Goal: Information Seeking & Learning: Compare options

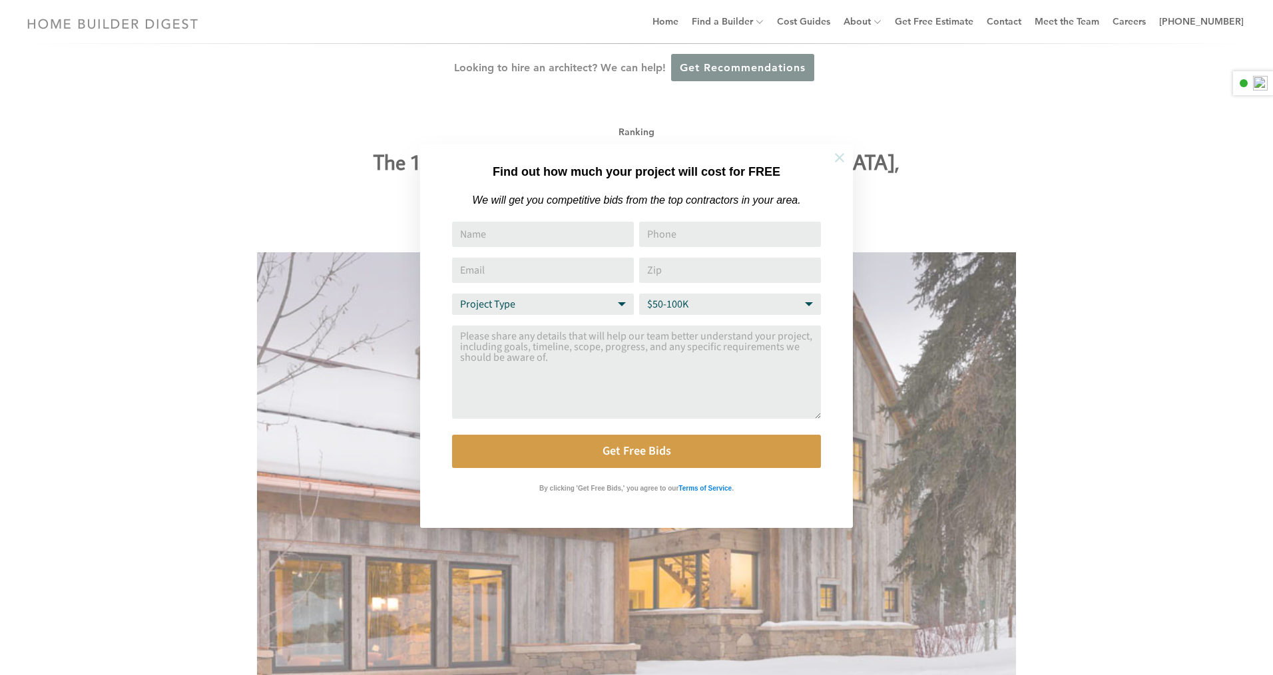
click at [832, 166] on button at bounding box center [839, 157] width 47 height 47
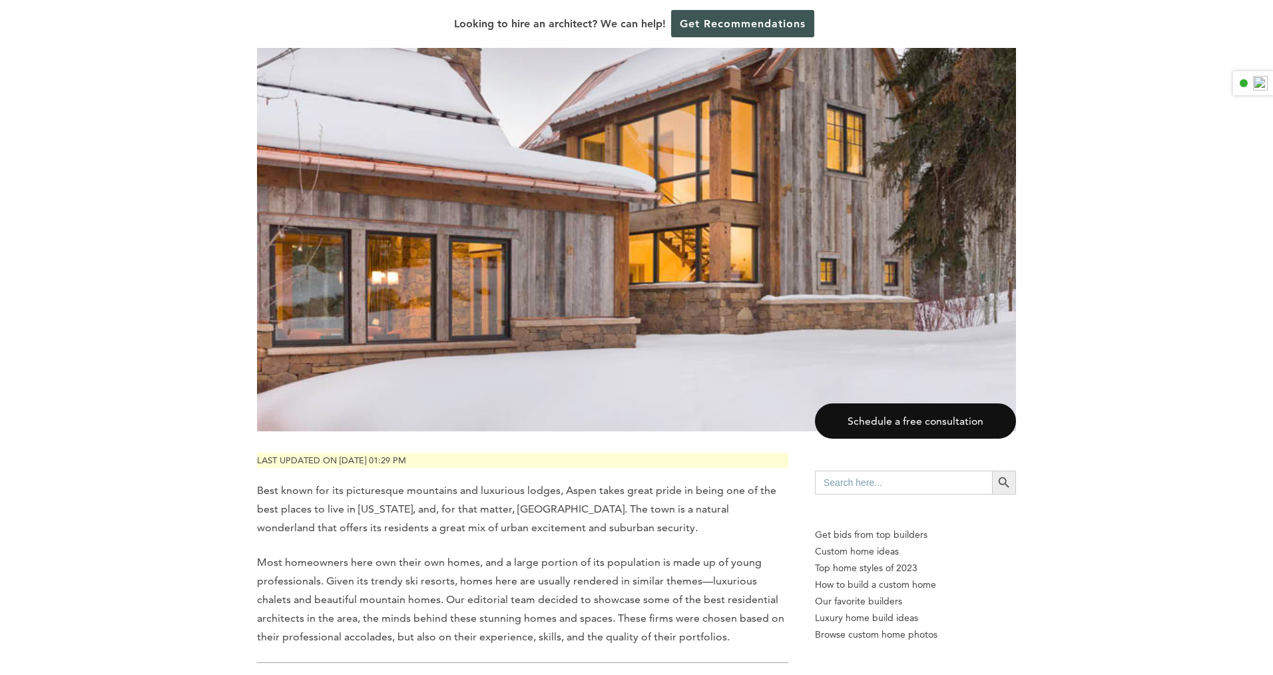
scroll to position [132, 0]
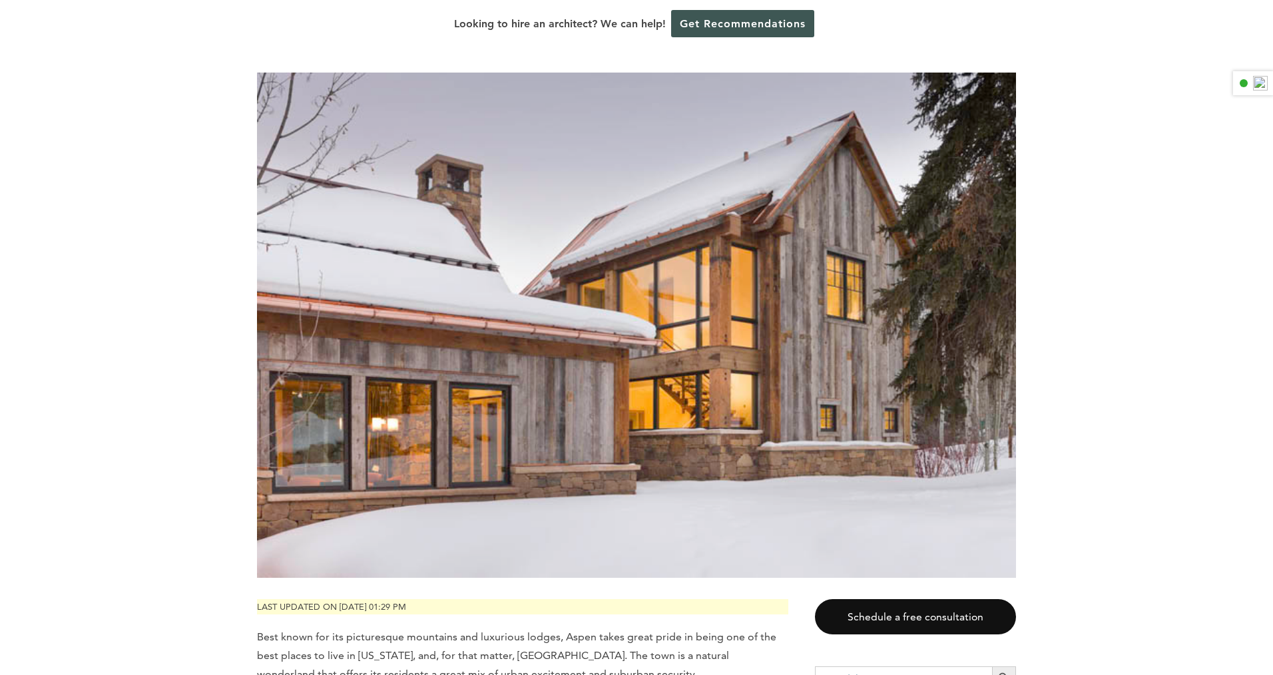
click at [831, 191] on img at bounding box center [636, 326] width 759 height 506
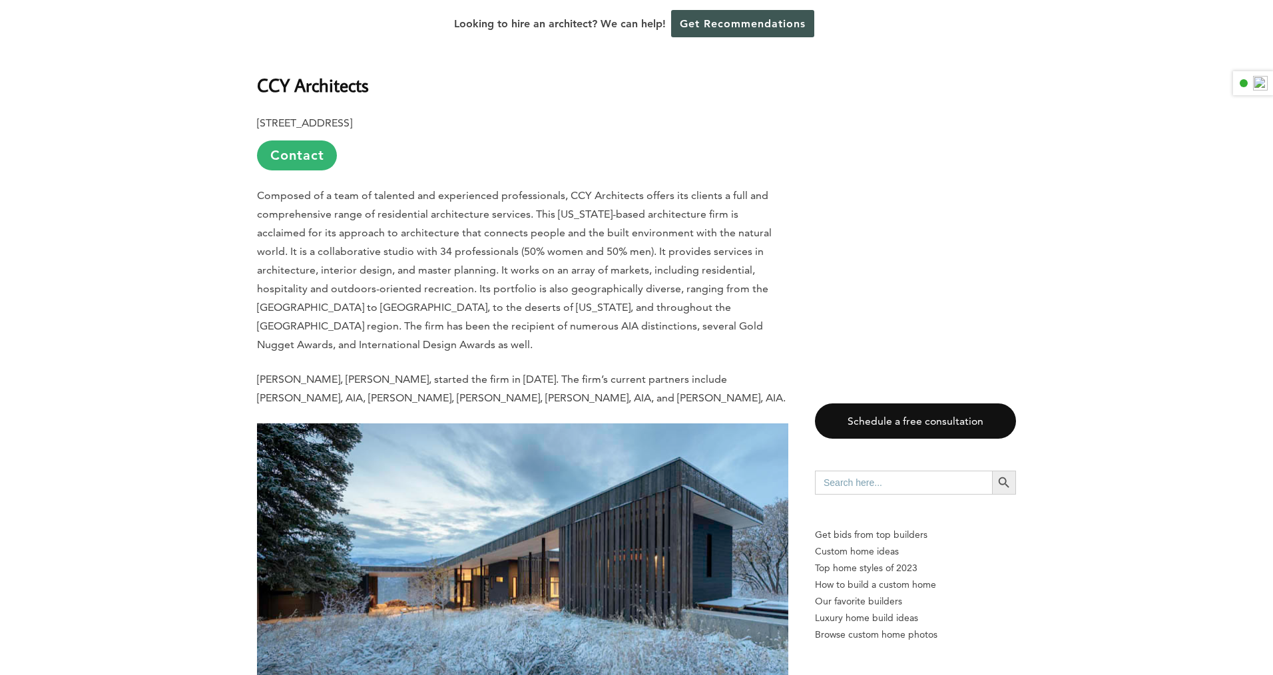
scroll to position [1697, 0]
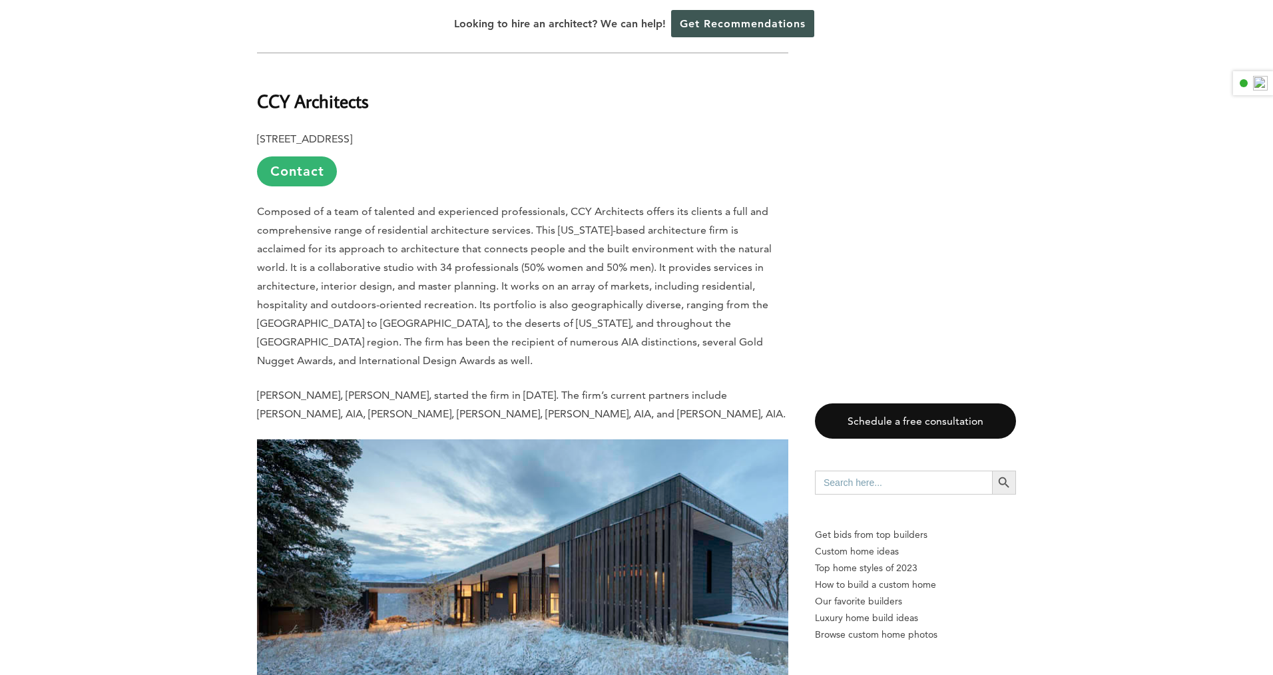
click at [301, 89] on b "CCY Architects" at bounding box center [313, 100] width 112 height 23
copy div "CCY Architects"
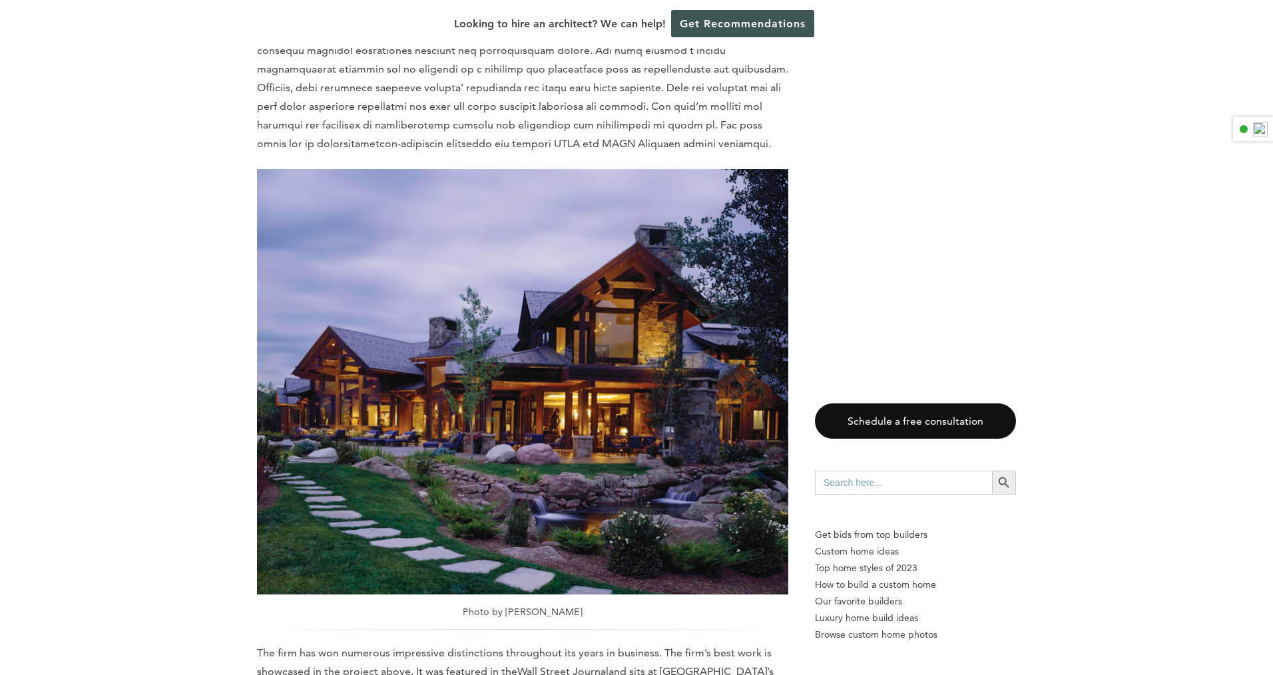
scroll to position [2751, 0]
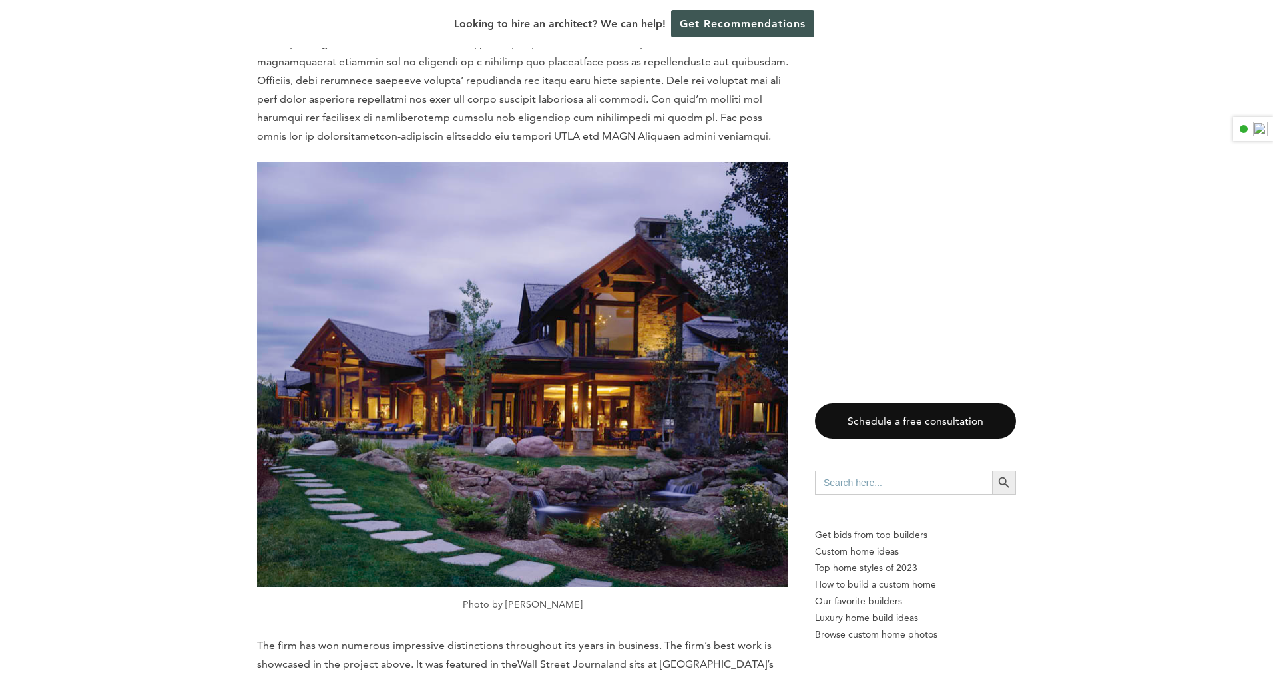
click at [361, 230] on img at bounding box center [522, 374] width 531 height 425
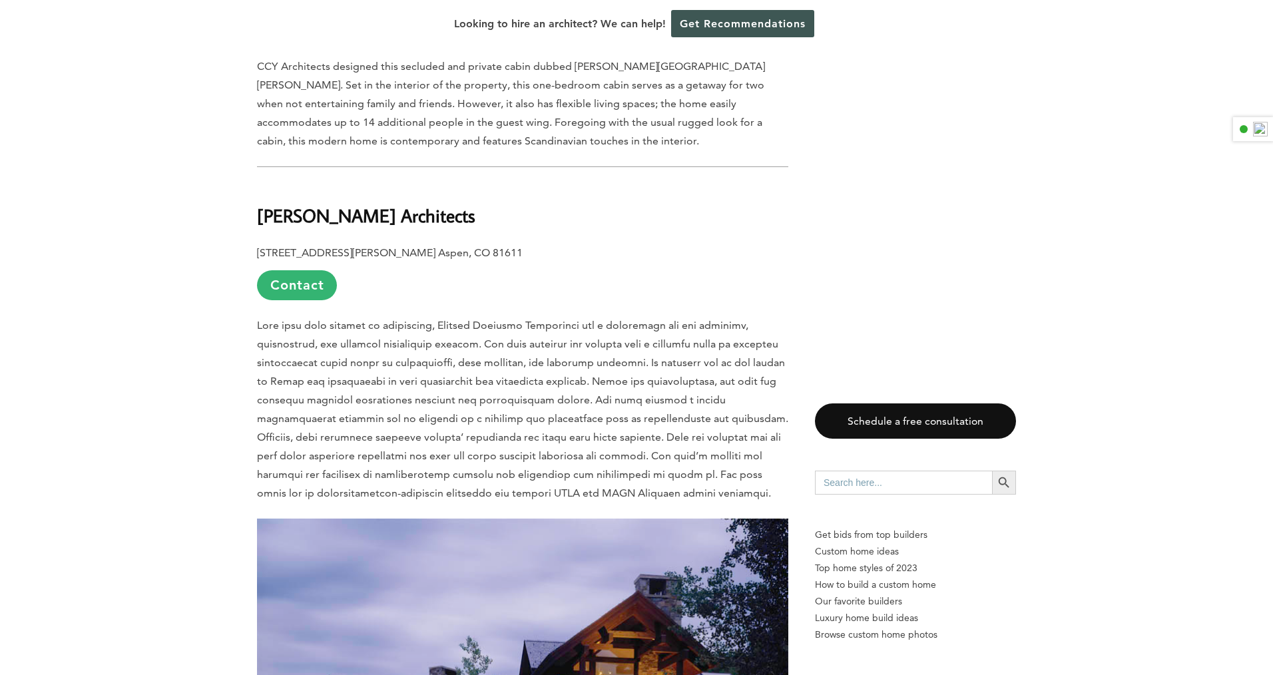
scroll to position [2393, 0]
click at [364, 205] on b "[PERSON_NAME] Architects" at bounding box center [366, 216] width 218 height 23
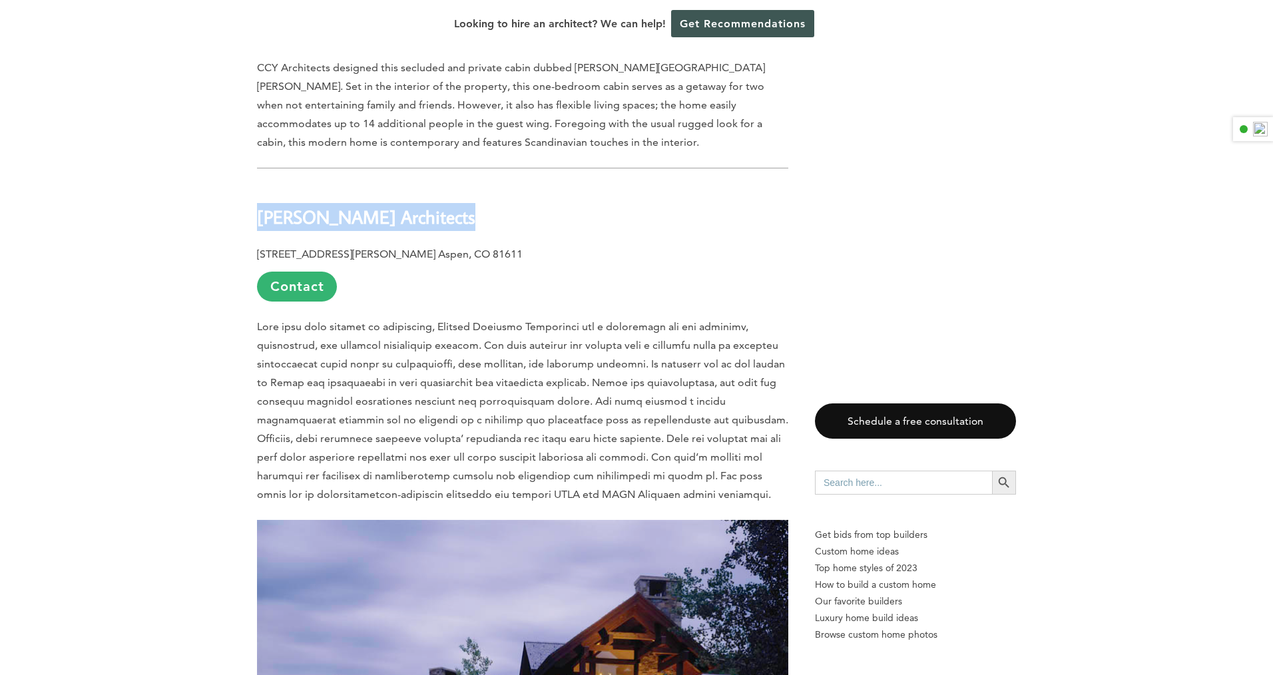
click at [364, 205] on b "[PERSON_NAME] Architects" at bounding box center [366, 216] width 218 height 23
copy div "[PERSON_NAME] Architects"
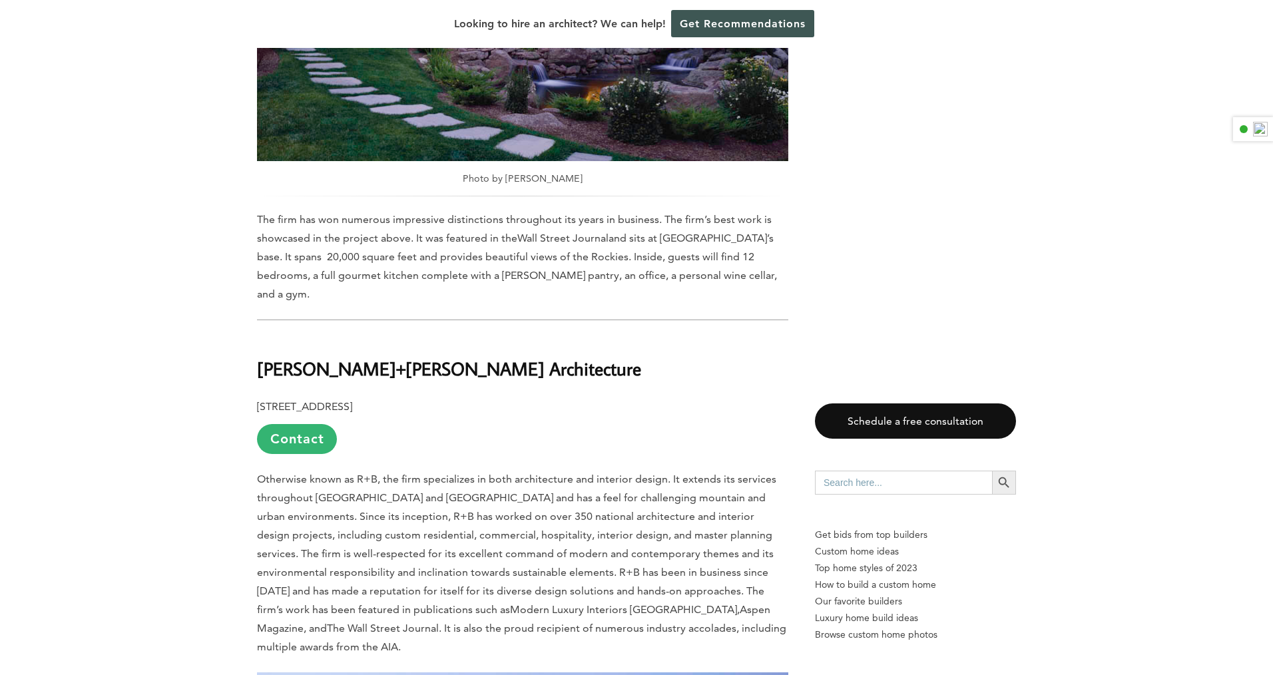
scroll to position [3191, 0]
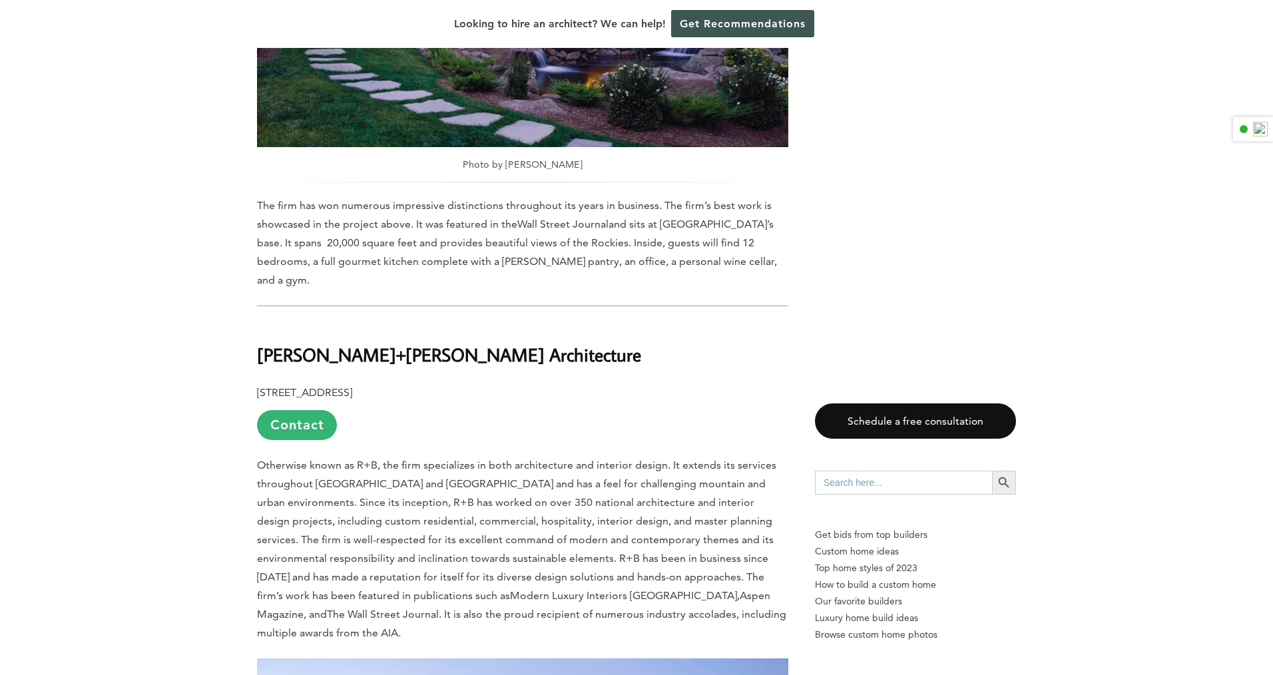
click at [389, 343] on b "[PERSON_NAME]+[PERSON_NAME] Architecture" at bounding box center [449, 354] width 384 height 23
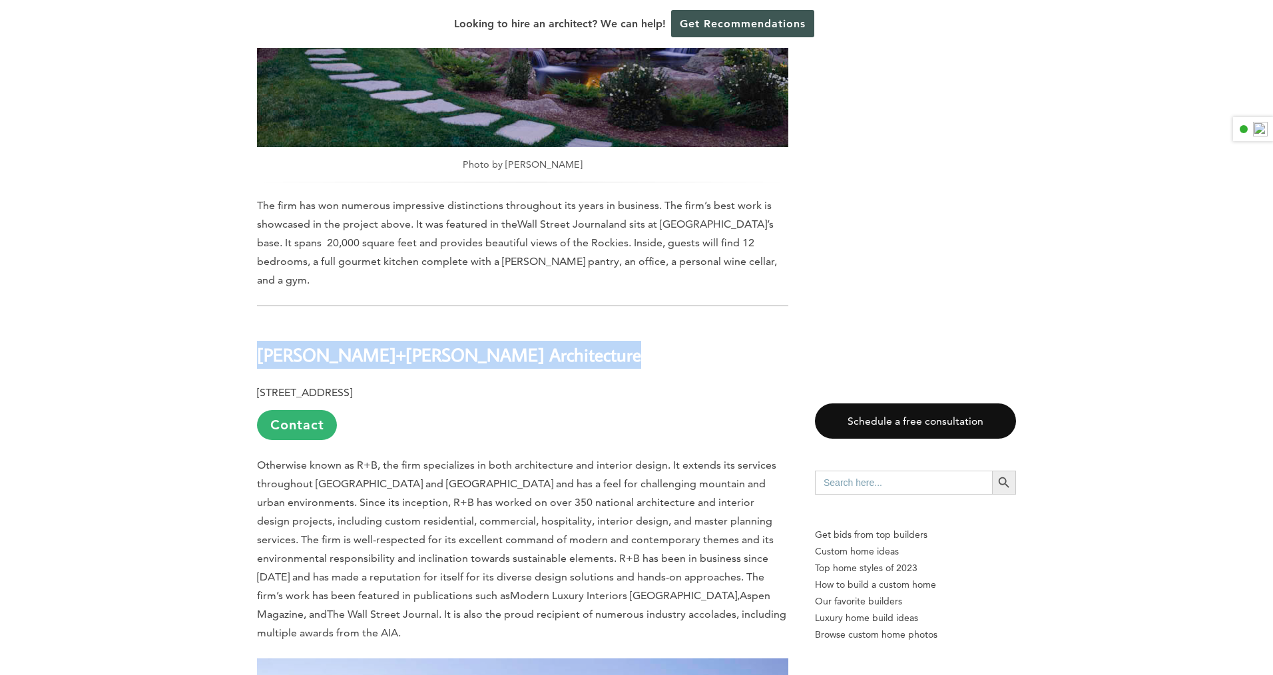
click at [389, 343] on b "[PERSON_NAME]+[PERSON_NAME] Architecture" at bounding box center [449, 354] width 384 height 23
copy div "[PERSON_NAME]+[PERSON_NAME] Architecture"
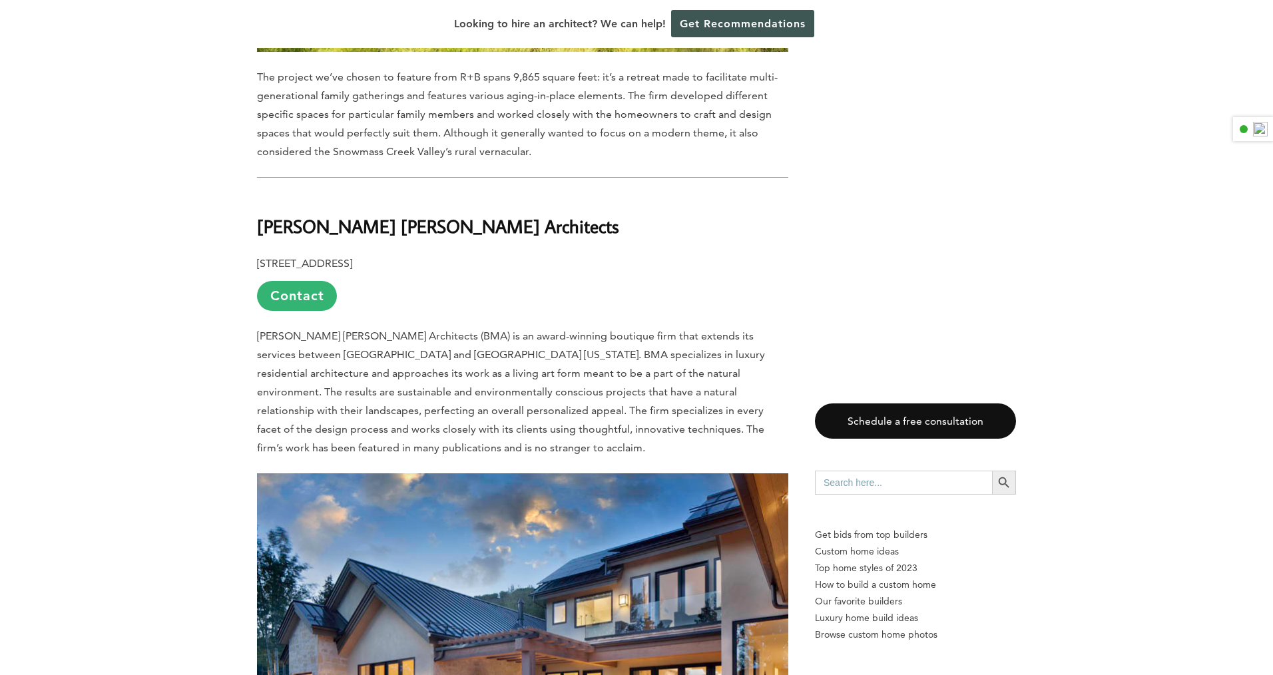
scroll to position [4219, 0]
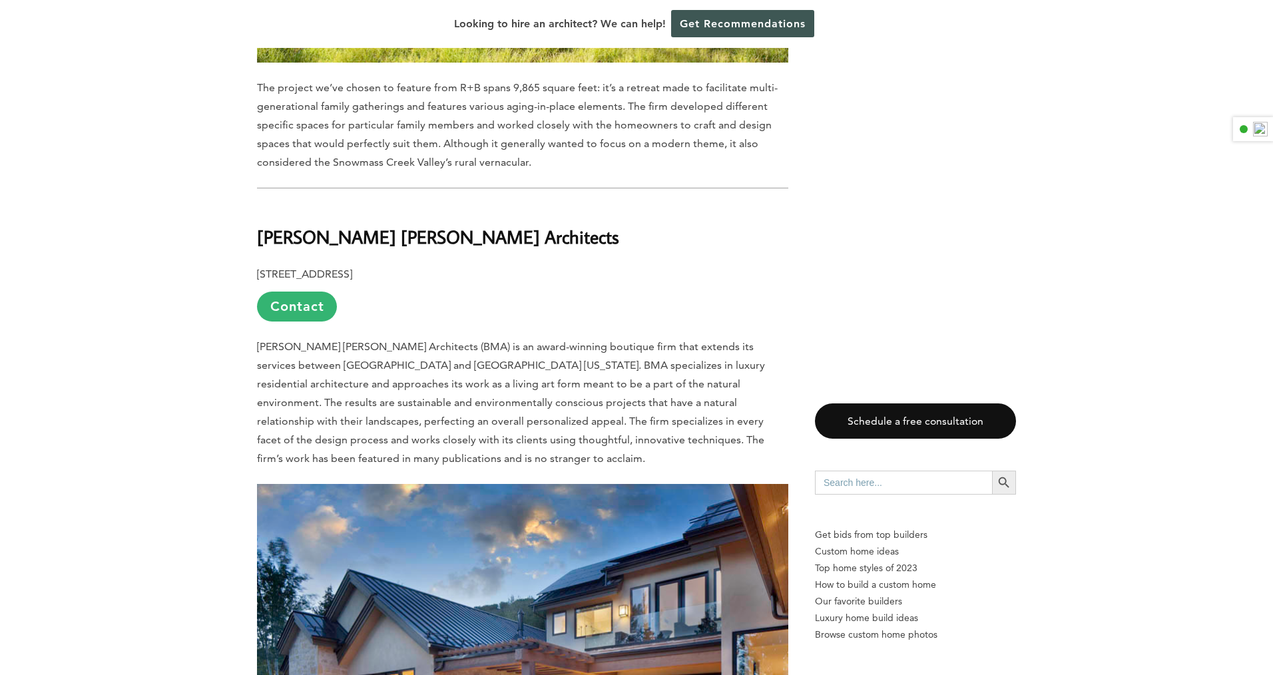
click at [357, 225] on b "[PERSON_NAME] [PERSON_NAME] Architects" at bounding box center [438, 236] width 362 height 23
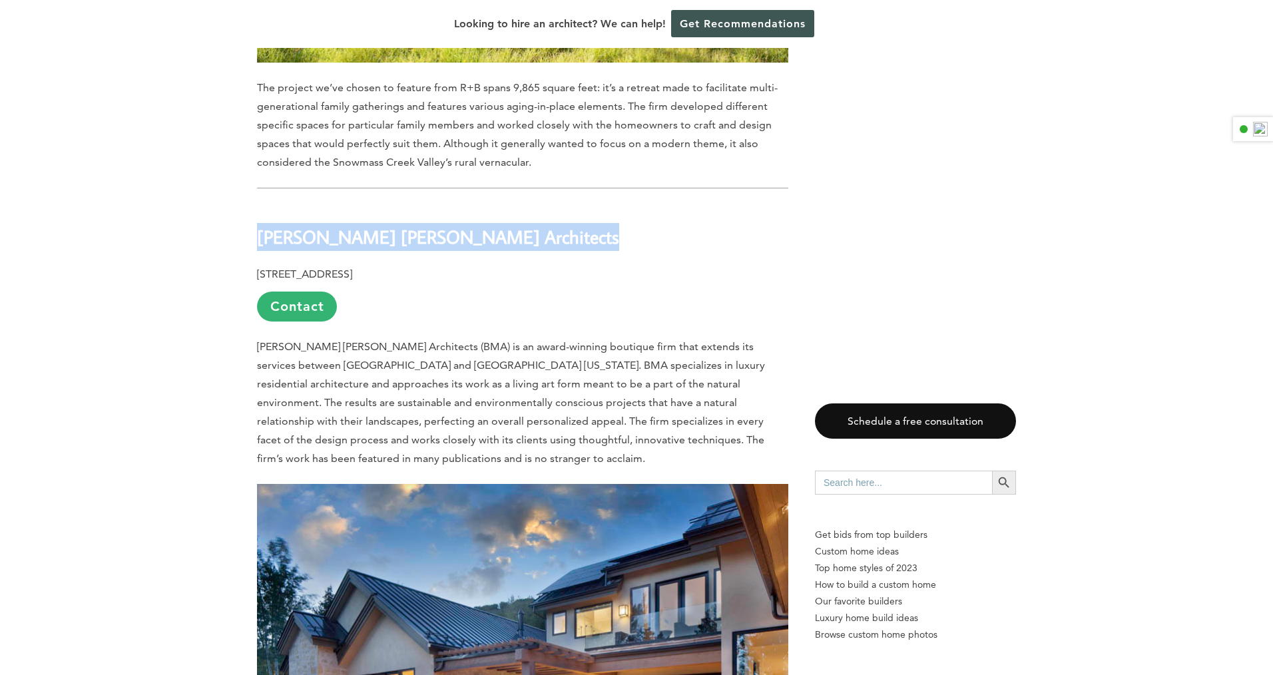
click at [357, 225] on b "[PERSON_NAME] [PERSON_NAME] Architects" at bounding box center [438, 236] width 362 height 23
copy div "[PERSON_NAME] [PERSON_NAME] Architects"
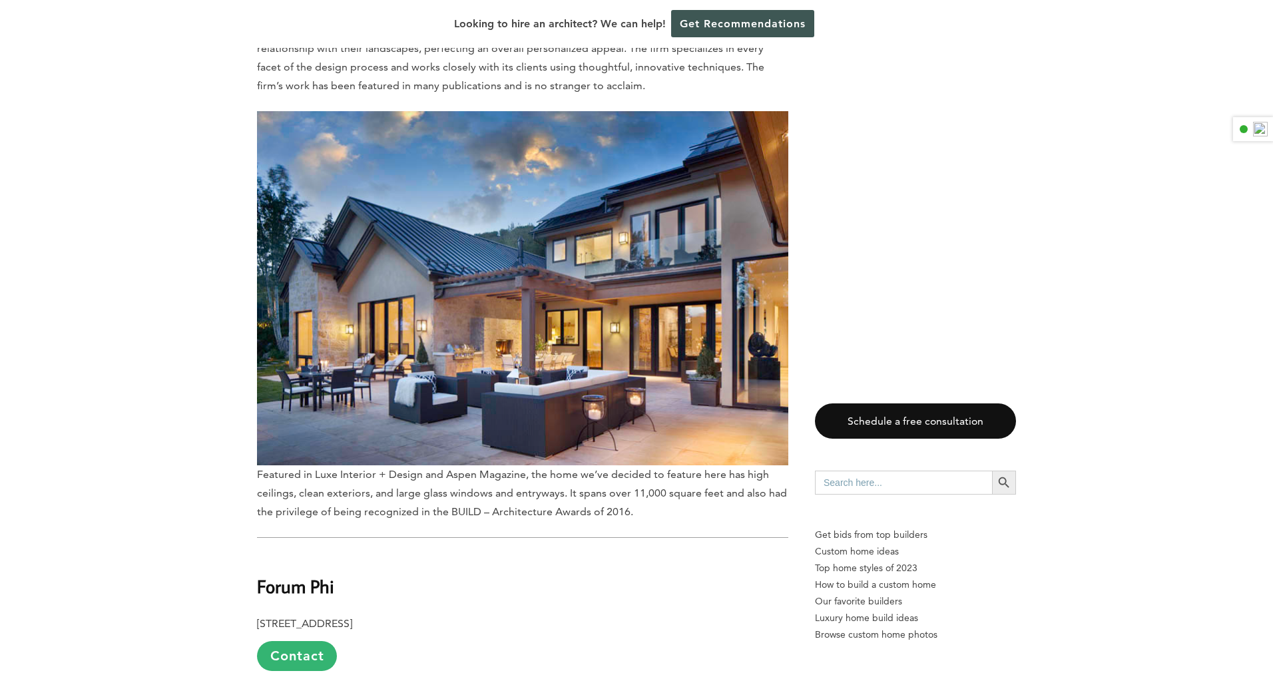
scroll to position [4703, 0]
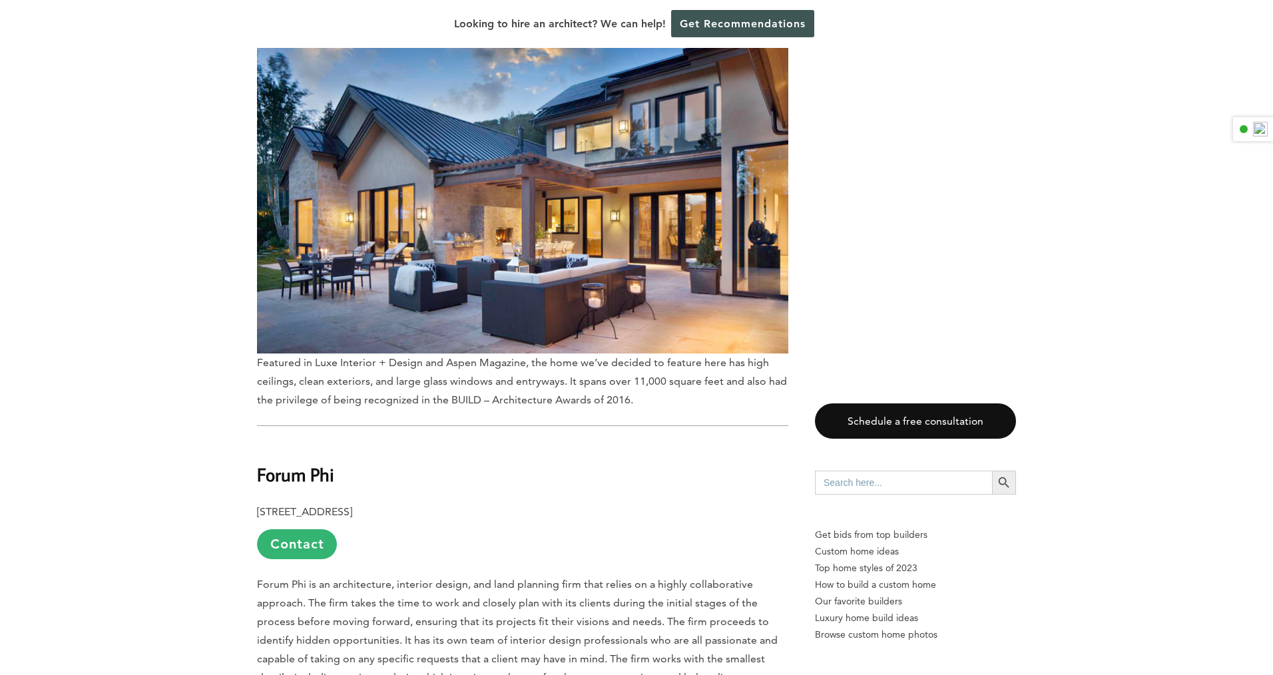
click at [284, 463] on b "Forum Phi" at bounding box center [295, 474] width 77 height 23
copy div "Forum Phi"
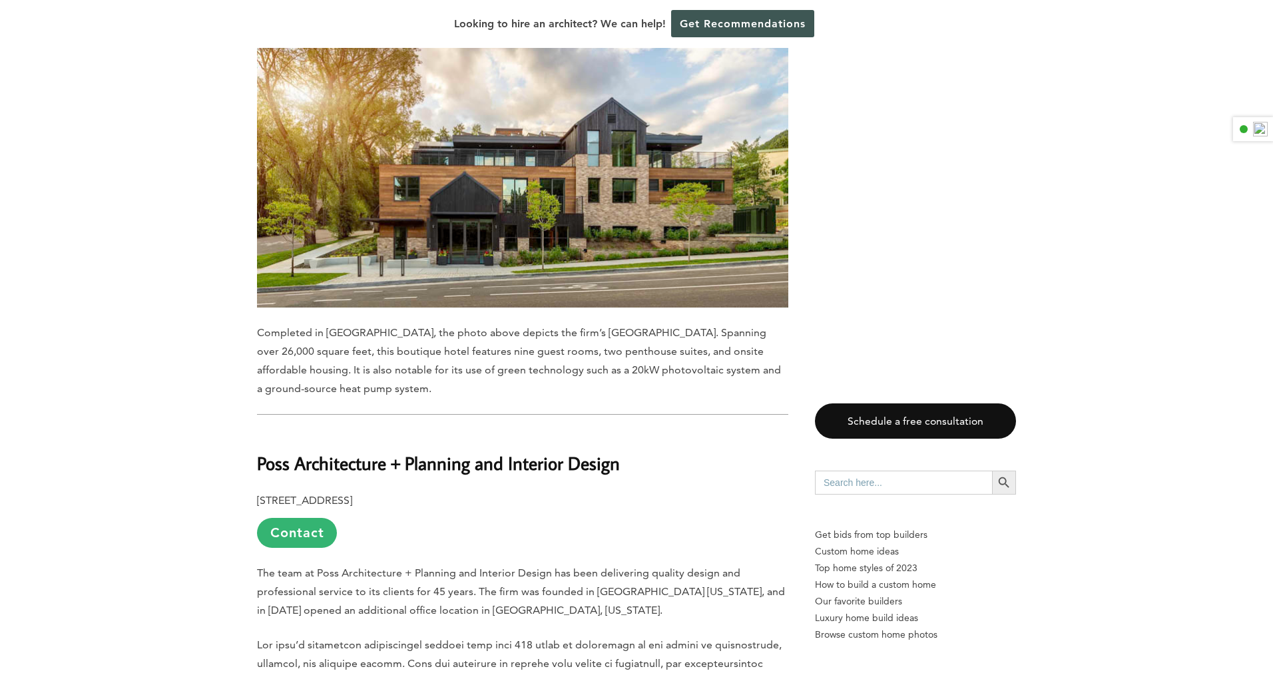
scroll to position [5473, 0]
click at [367, 430] on h2 "Poss Architecture + Planning and Interior Design" at bounding box center [522, 453] width 531 height 46
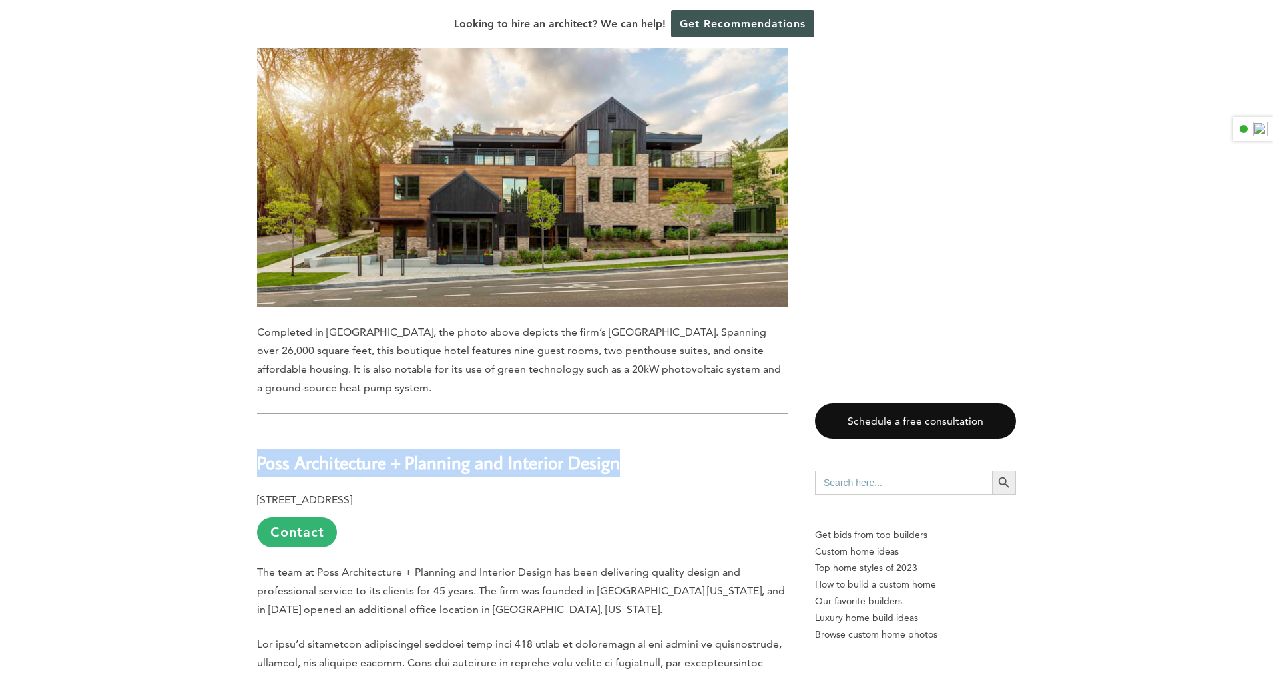
click at [367, 430] on h2 "Poss Architecture + Planning and Interior Design" at bounding box center [522, 453] width 531 height 46
copy div "Poss Architecture + Planning and Interior Design"
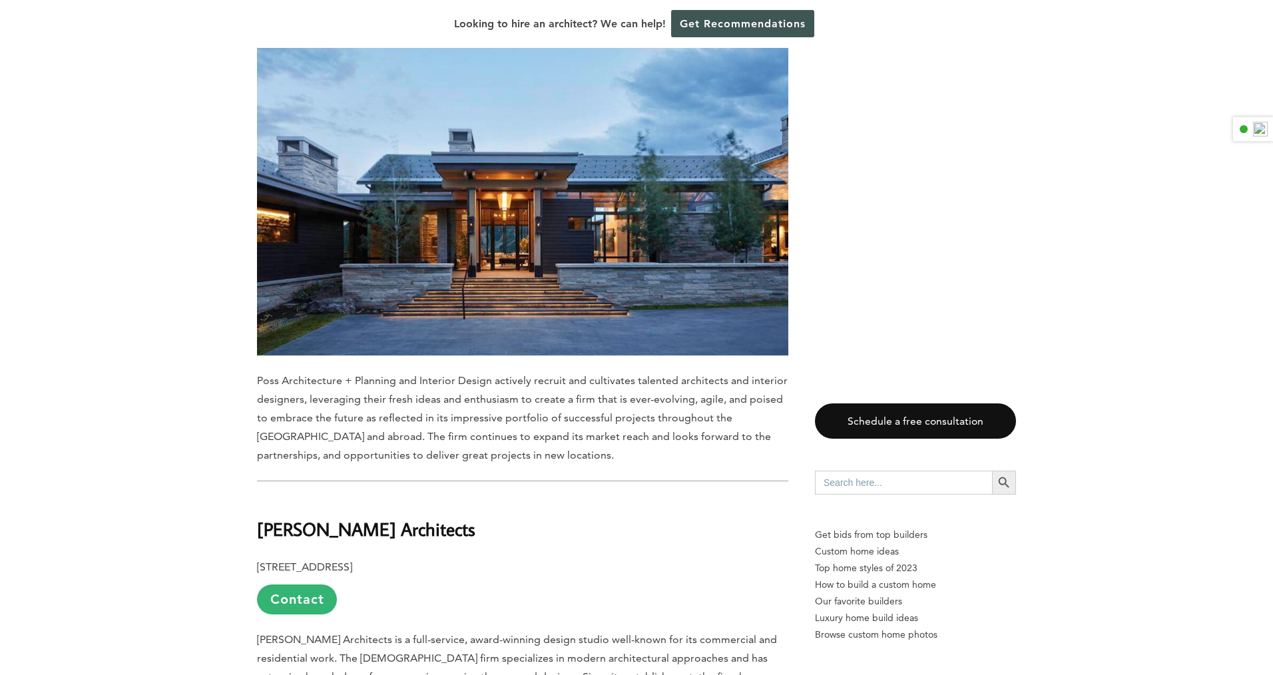
scroll to position [6372, 0]
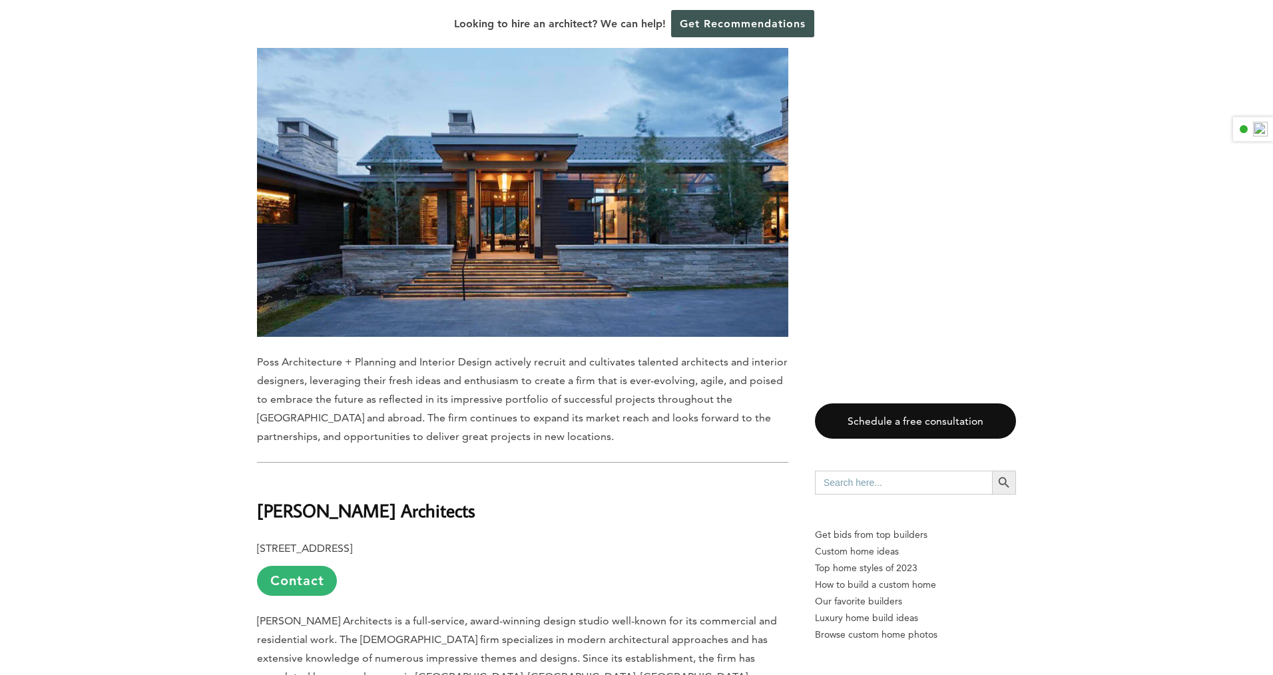
click at [358, 499] on b "[PERSON_NAME] Architects" at bounding box center [366, 510] width 218 height 23
copy div "[PERSON_NAME] Architects"
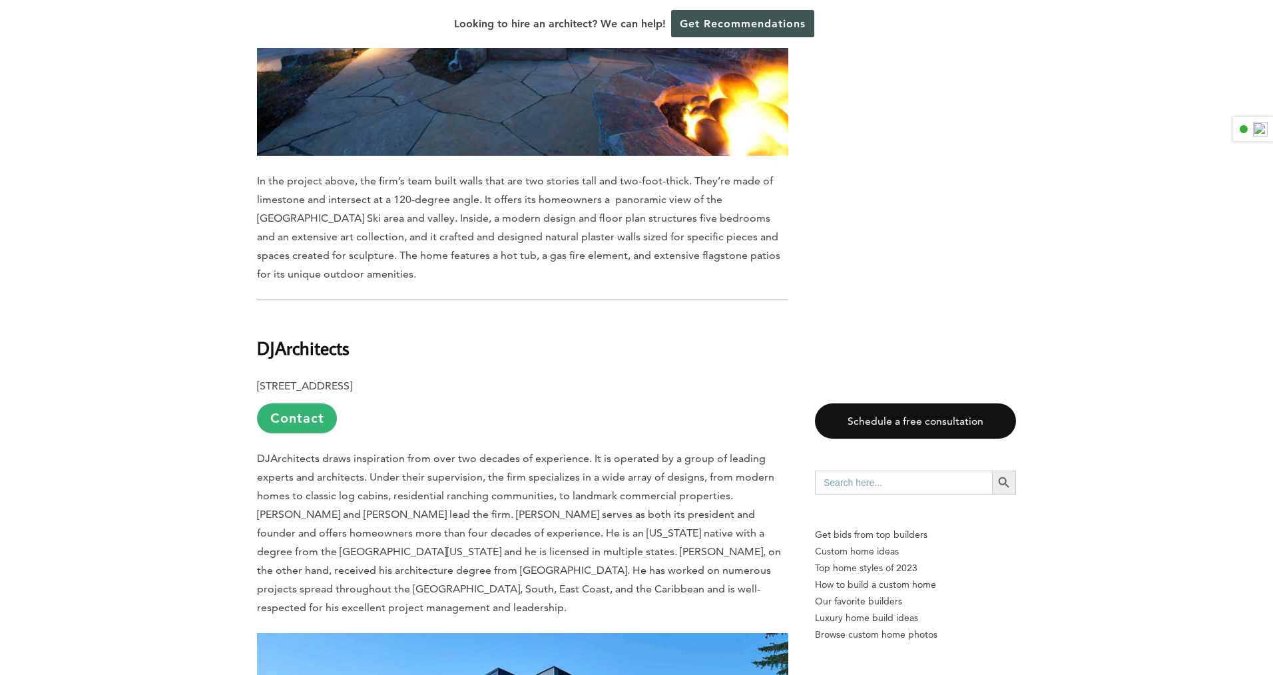
scroll to position [7398, 0]
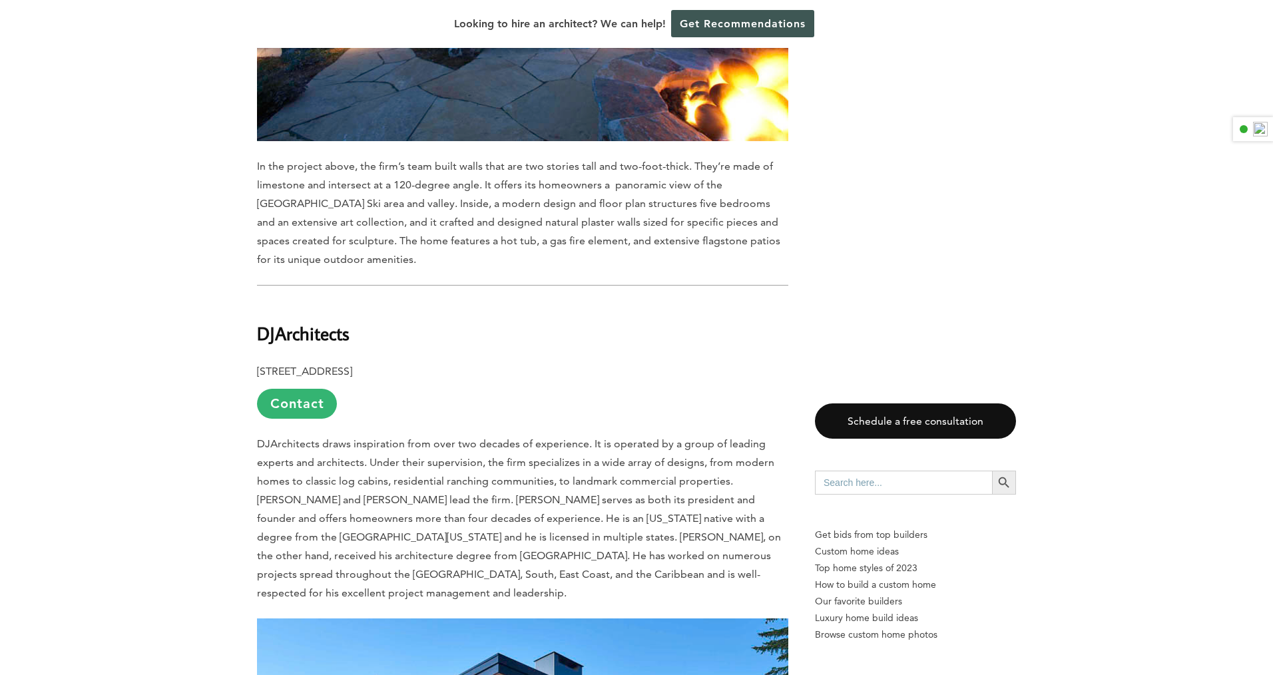
click at [321, 321] on b "DJArchitects" at bounding box center [303, 332] width 93 height 23
copy b "DJArchitects"
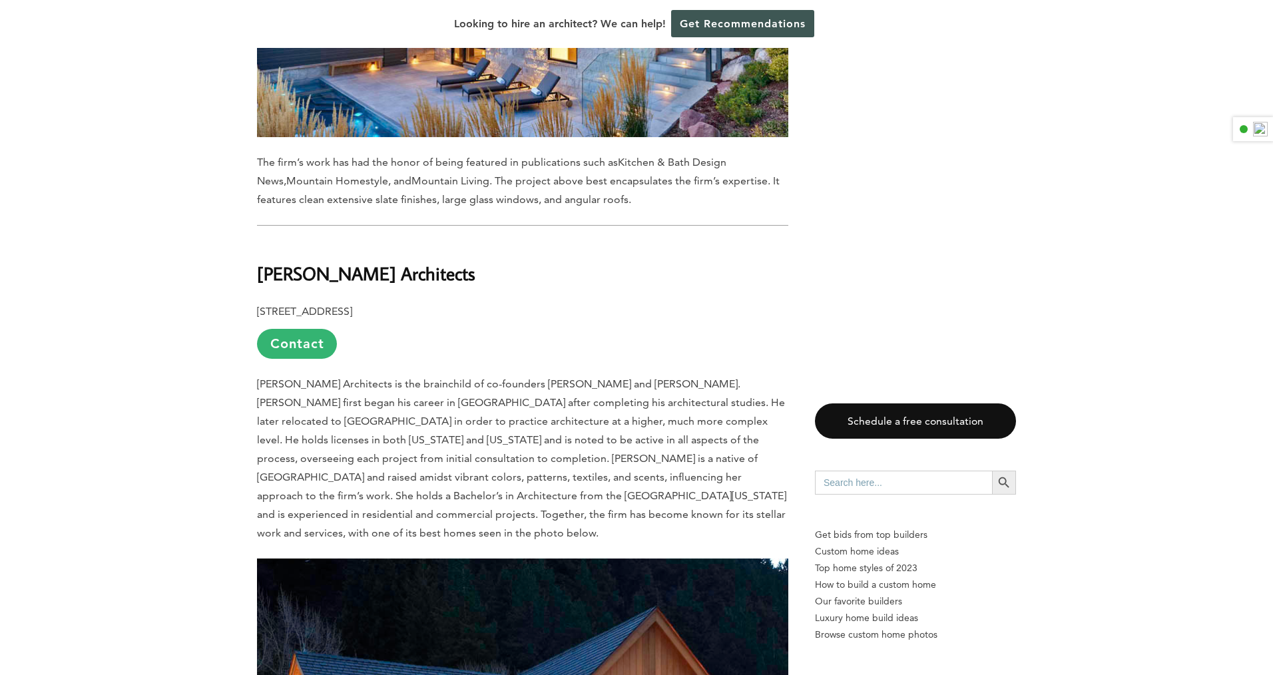
scroll to position [8218, 0]
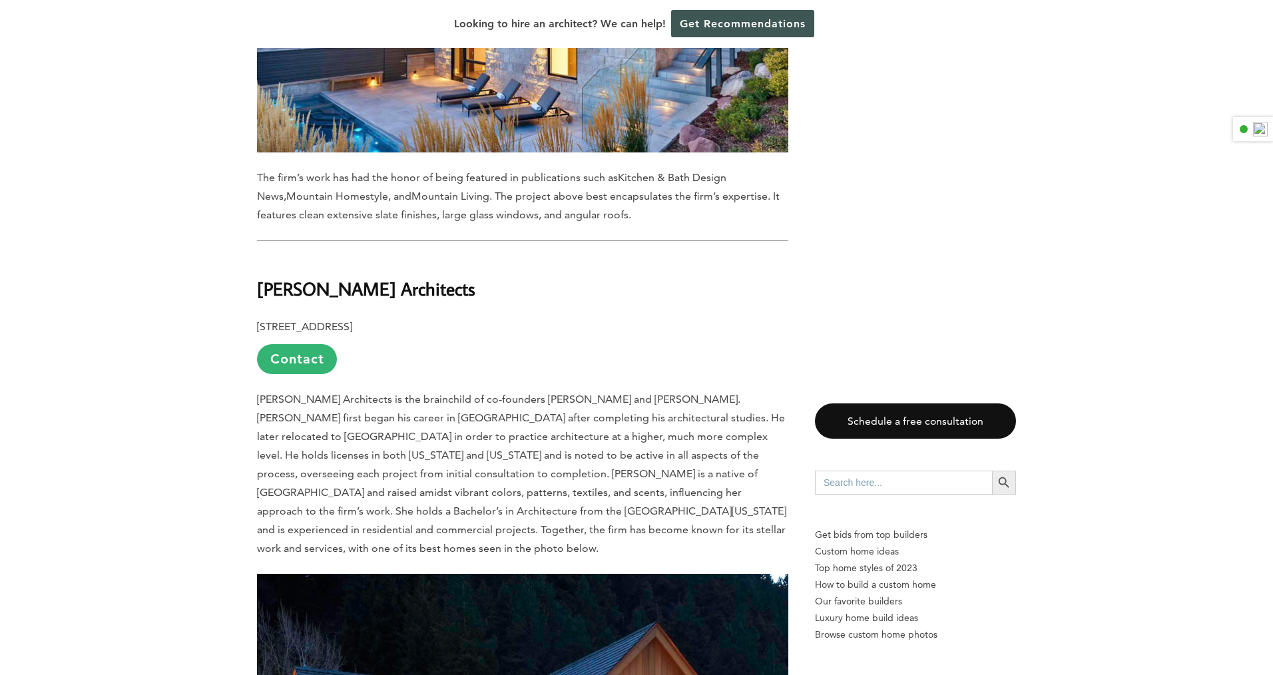
click at [302, 277] on b "[PERSON_NAME] Architects" at bounding box center [366, 288] width 218 height 23
copy div "[PERSON_NAME] Architects"
